Goal: Check status

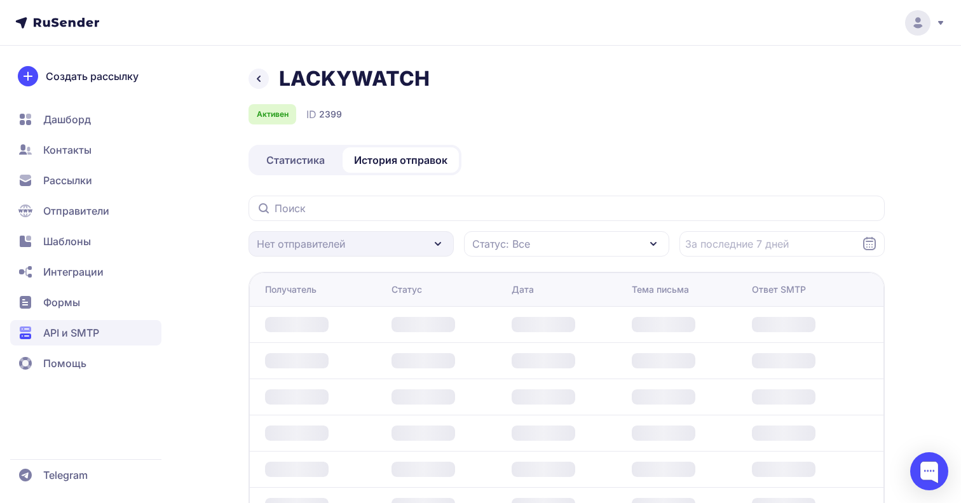
click at [384, 79] on h1 "LACKYWATCH" at bounding box center [354, 78] width 151 height 25
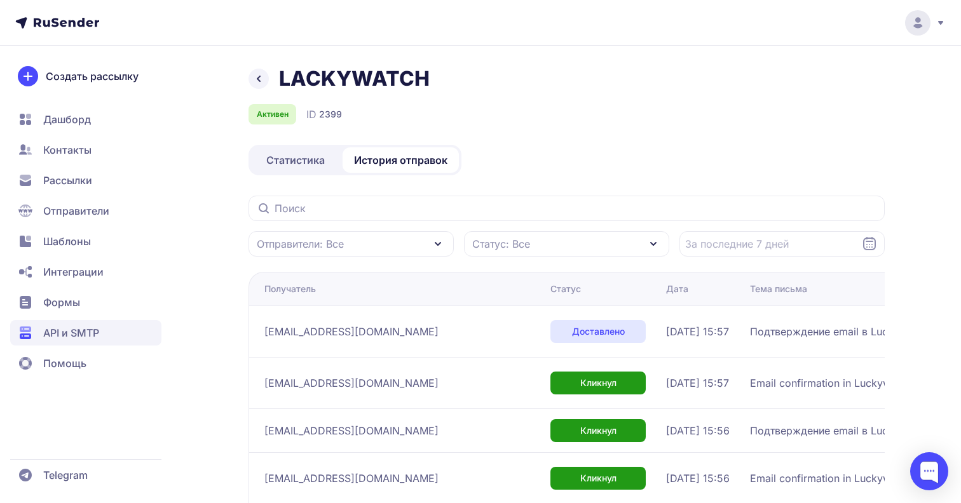
click at [311, 160] on span "Статистика" at bounding box center [295, 160] width 58 height 15
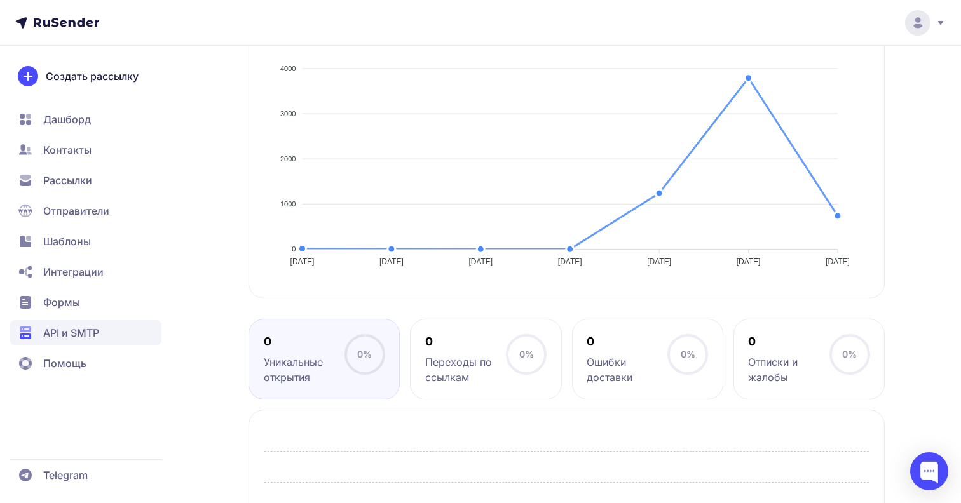
scroll to position [267, 0]
click at [668, 300] on div "LACKYWATCH Активен ID 2399 ******* ay-BDg Статистика История отправок Отправки …" at bounding box center [567, 253] width 636 height 909
